Goal: Task Accomplishment & Management: Complete application form

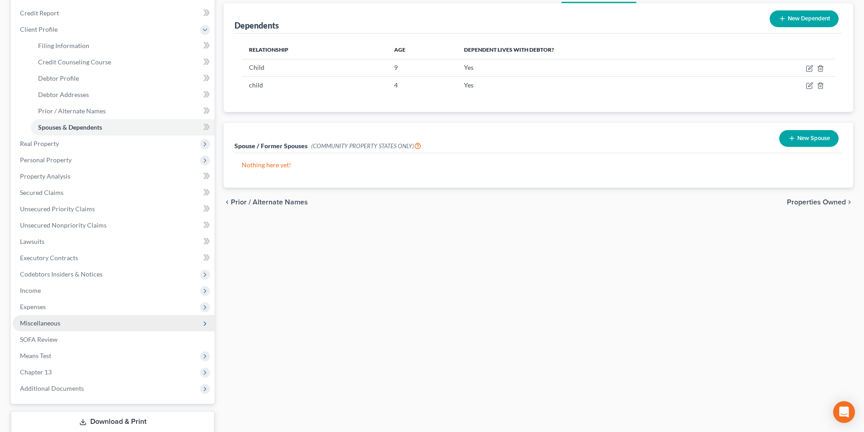
scroll to position [136, 0]
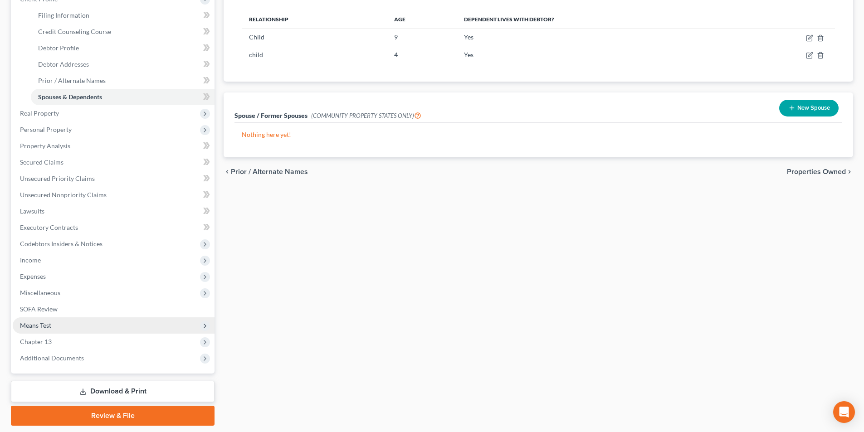
click at [53, 329] on span "Means Test" at bounding box center [114, 326] width 202 height 16
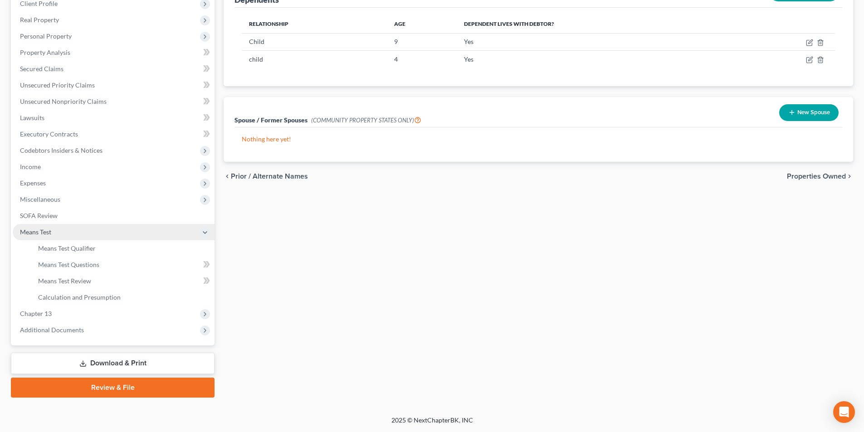
scroll to position [132, 0]
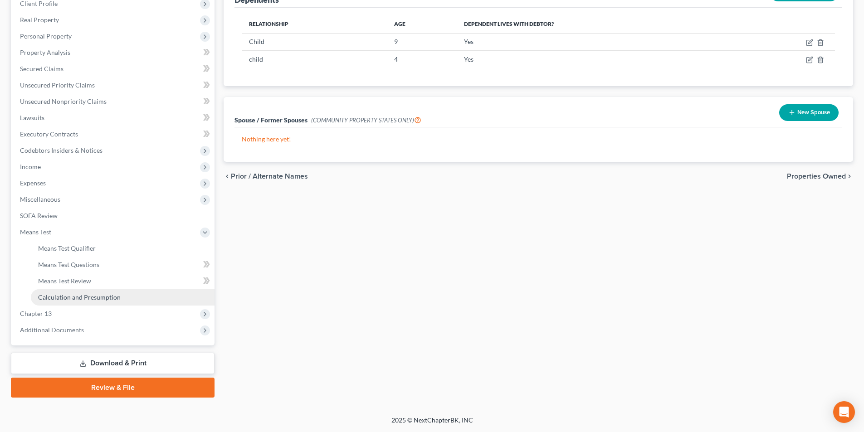
click at [69, 302] on link "Calculation and Presumption" at bounding box center [123, 298] width 184 height 16
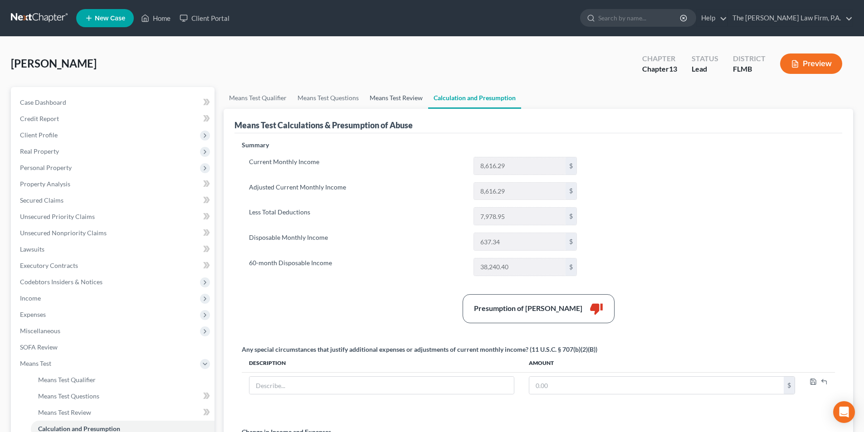
click at [392, 102] on link "Means Test Review" at bounding box center [396, 98] width 64 height 22
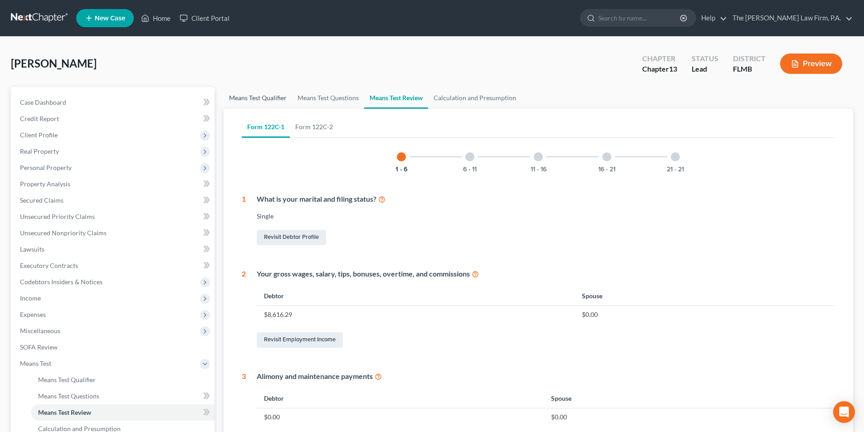
click at [276, 100] on link "Means Test Qualifier" at bounding box center [258, 98] width 69 height 22
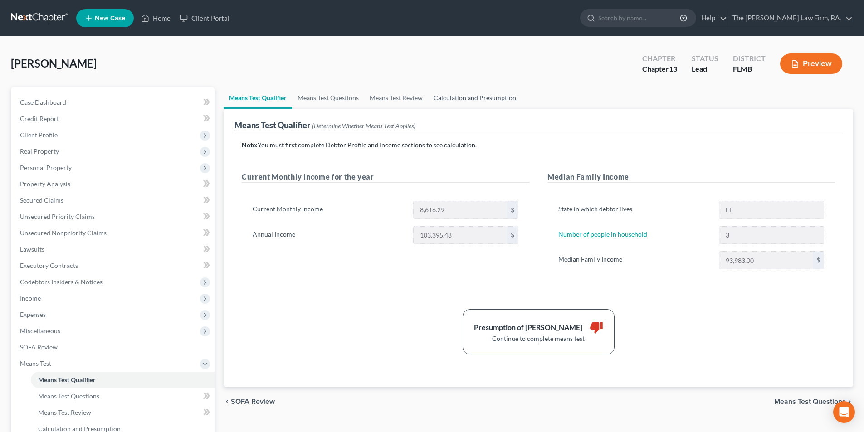
click at [476, 102] on link "Calculation and Presumption" at bounding box center [474, 98] width 93 height 22
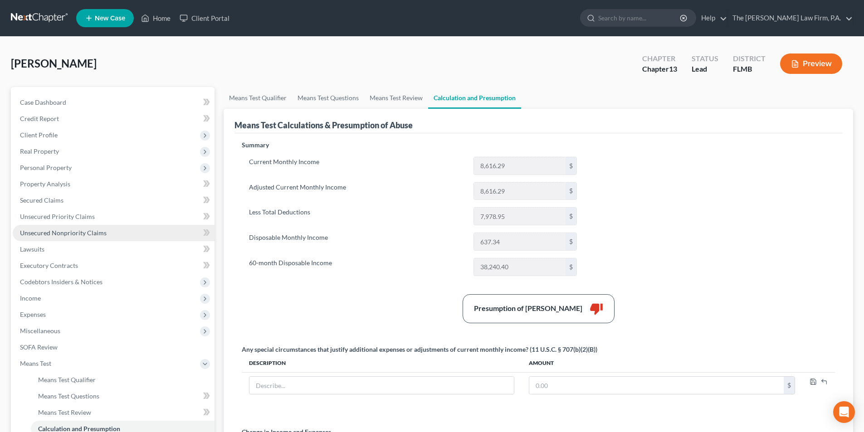
click at [90, 230] on span "Unsecured Nonpriority Claims" at bounding box center [63, 233] width 87 height 8
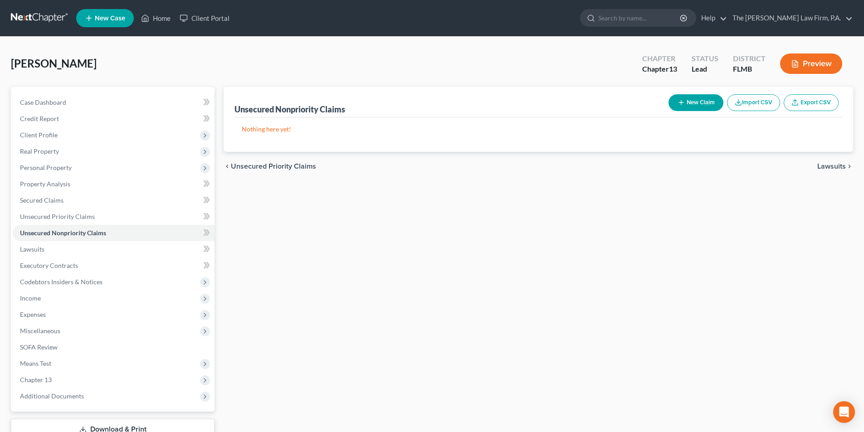
click at [698, 108] on button "New Claim" at bounding box center [696, 102] width 55 height 17
select select "0"
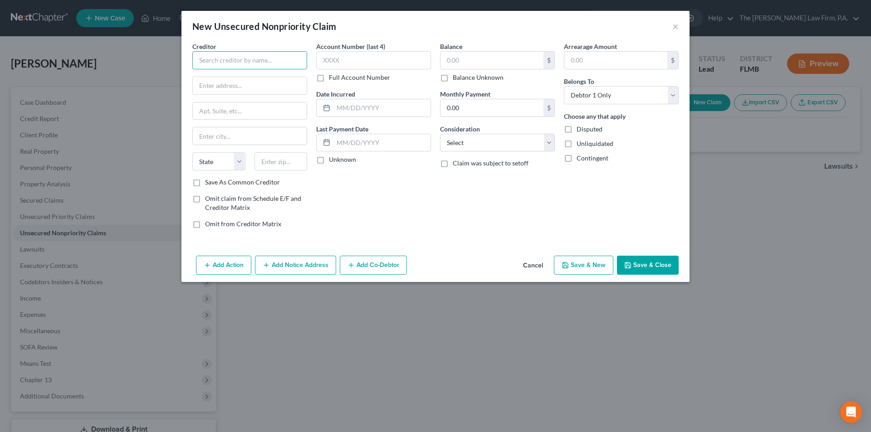
click at [250, 60] on input "text" at bounding box center [249, 60] width 115 height 18
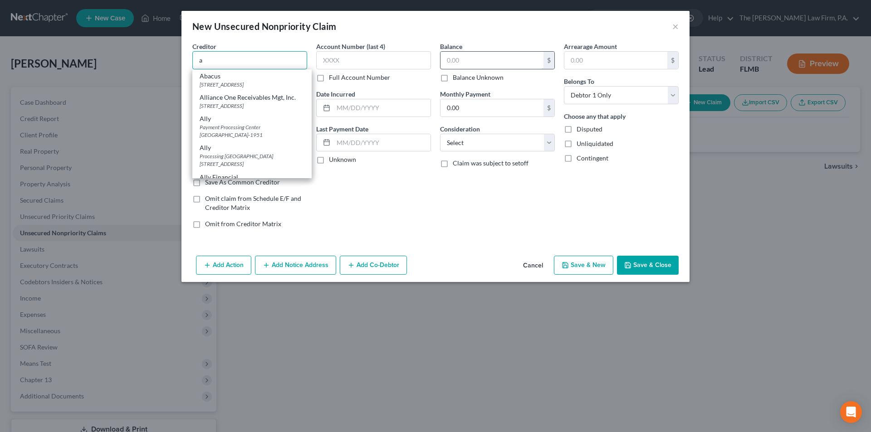
type input "a"
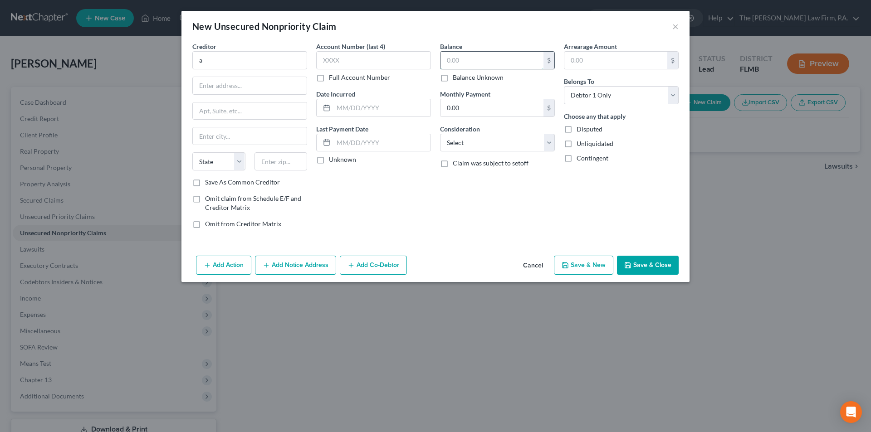
click at [466, 62] on input "text" at bounding box center [492, 60] width 103 height 17
type input "20,000.00"
click at [507, 199] on div "Balance 20,000.00 $ Balance Unknown Balance Undetermined 20,000.00 $ Balance Un…" at bounding box center [498, 139] width 124 height 194
click at [646, 270] on button "Save & Close" at bounding box center [648, 265] width 62 height 19
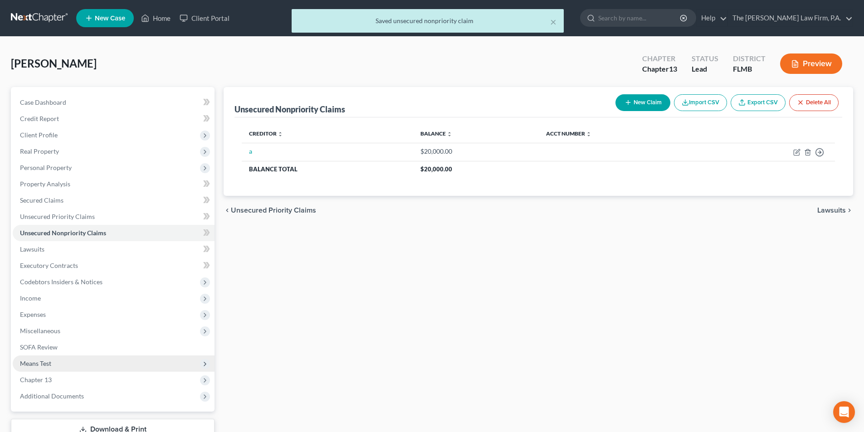
click at [43, 366] on span "Means Test" at bounding box center [35, 364] width 31 height 8
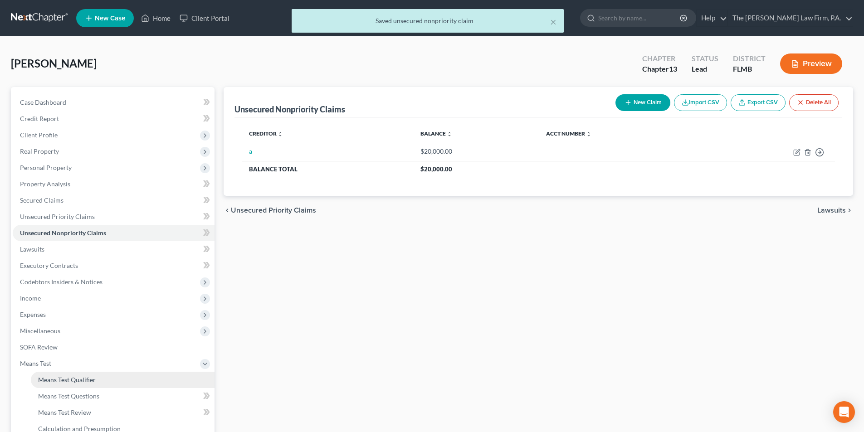
click at [64, 384] on link "Means Test Qualifier" at bounding box center [123, 380] width 184 height 16
